Goal: Navigation & Orientation: Find specific page/section

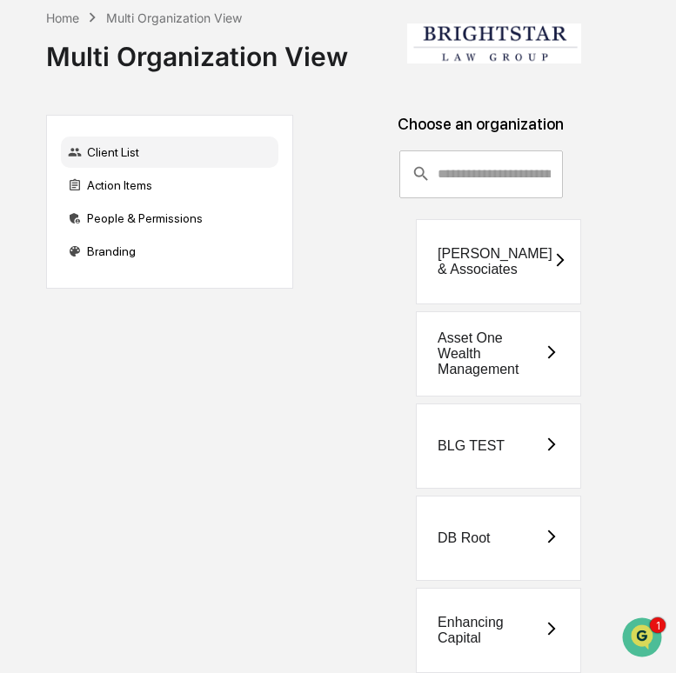
click at [481, 351] on div "Asset One Wealth Management" at bounding box center [491, 354] width 106 height 47
drag, startPoint x: 599, startPoint y: 380, endPoint x: 407, endPoint y: 344, distance: 195.7
click at [407, 344] on div "Asset One Wealth Management" at bounding box center [480, 353] width 347 height 85
copy div "Asset One Wealth Management"
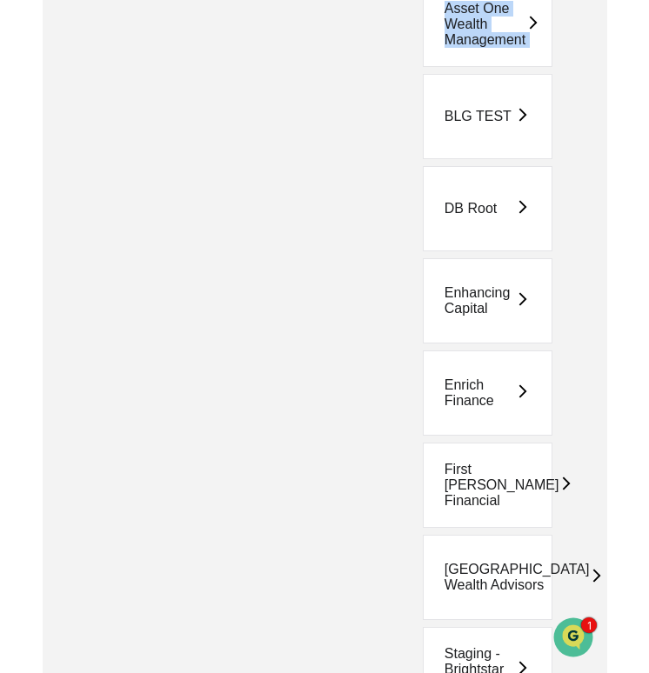
scroll to position [499, 0]
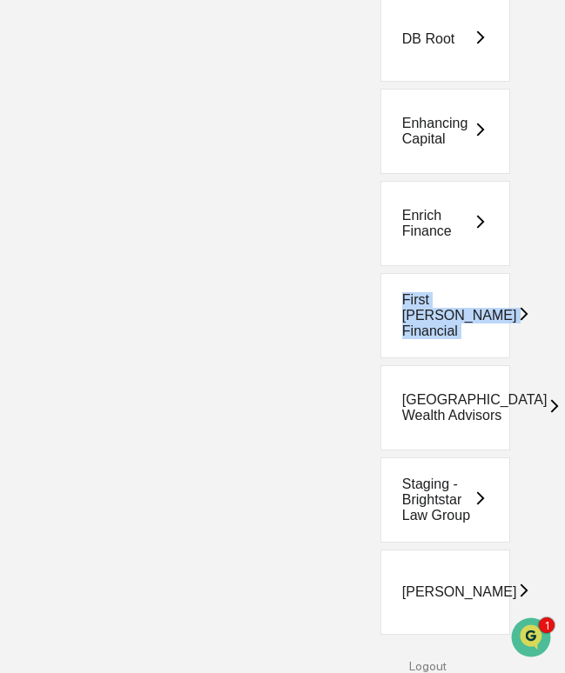
drag, startPoint x: 525, startPoint y: 344, endPoint x: 359, endPoint y: 305, distance: 169.7
click at [359, 305] on div "First [PERSON_NAME] Financial" at bounding box center [427, 315] width 247 height 85
copy div "First [PERSON_NAME] Financial"
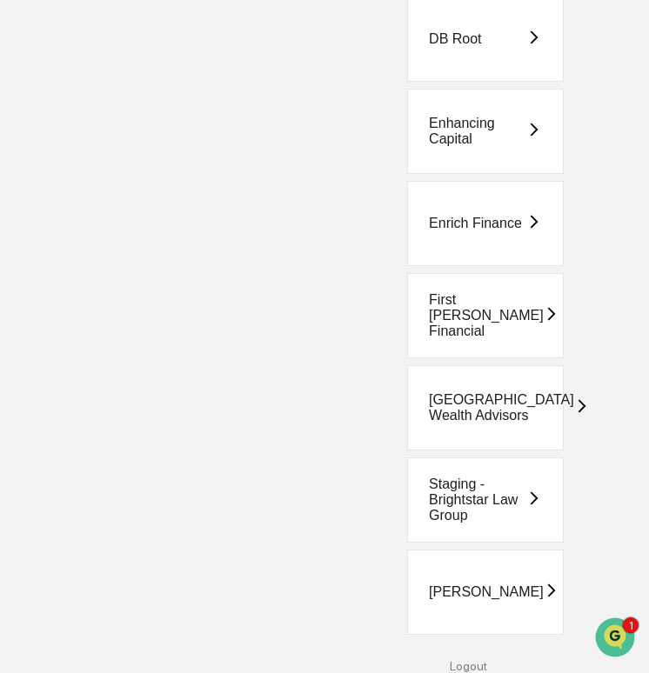
click at [571, 379] on div "[GEOGRAPHIC_DATA] Wealth Advisors" at bounding box center [467, 407] width 323 height 85
drag, startPoint x: 570, startPoint y: 418, endPoint x: 391, endPoint y: 385, distance: 182.1
click at [391, 385] on div "[GEOGRAPHIC_DATA] Wealth Advisors" at bounding box center [467, 407] width 323 height 85
copy div "[GEOGRAPHIC_DATA] Wealth Advisors"
click at [579, 580] on div "[PERSON_NAME]" at bounding box center [467, 592] width 323 height 85
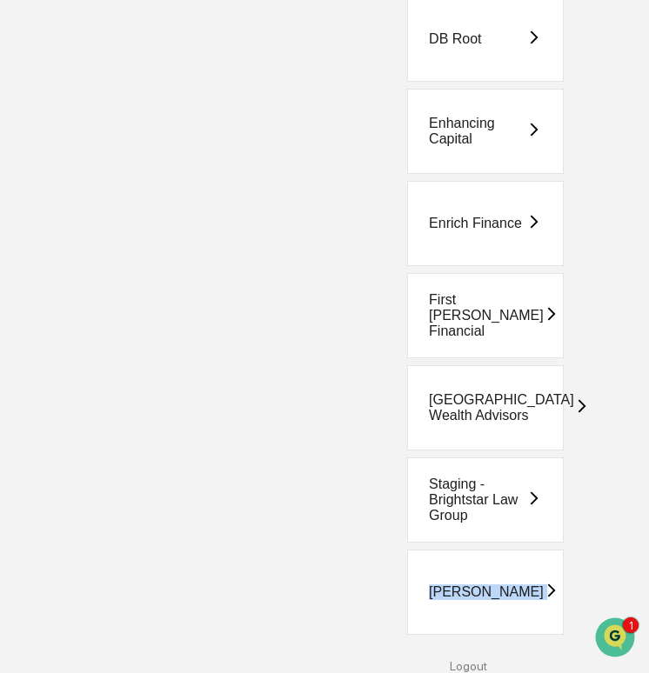
drag, startPoint x: 581, startPoint y: 592, endPoint x: 367, endPoint y: 582, distance: 214.2
click at [367, 582] on div "[PERSON_NAME]" at bounding box center [467, 592] width 323 height 85
copy div "[PERSON_NAME]"
